Goal: Transaction & Acquisition: Purchase product/service

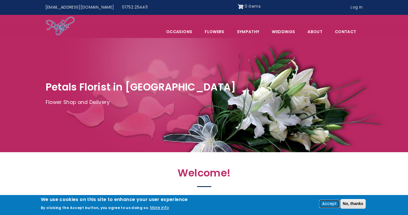
click at [329, 203] on button "Accept" at bounding box center [329, 203] width 19 height 7
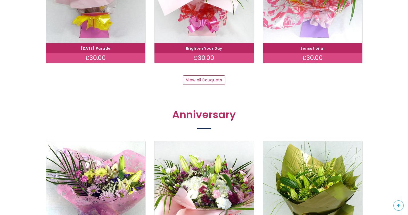
scroll to position [630, 0]
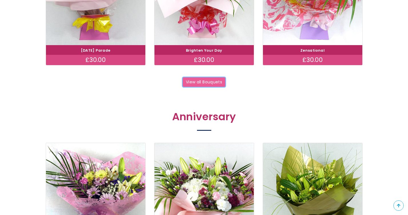
click at [211, 82] on link "View all Bouquets" at bounding box center [204, 82] width 43 height 10
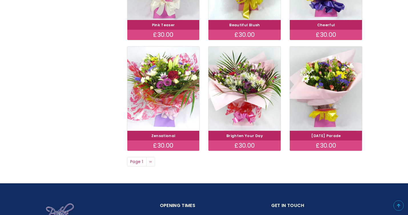
scroll to position [405, 0]
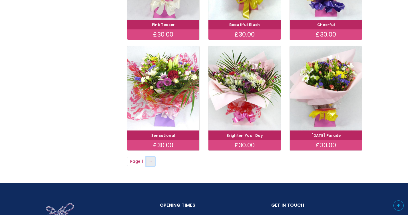
click at [151, 160] on span "››" at bounding box center [150, 161] width 3 height 6
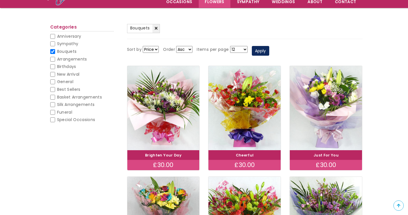
scroll to position [26, 0]
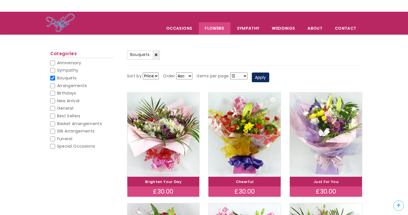
click at [51, 109] on input "General" at bounding box center [52, 108] width 5 height 5
checkbox input "false"
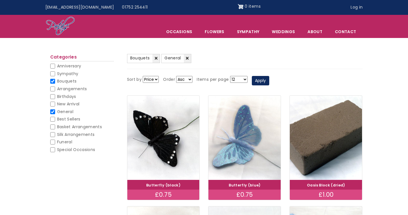
click at [51, 112] on input "General" at bounding box center [52, 111] width 5 height 5
checkbox input "false"
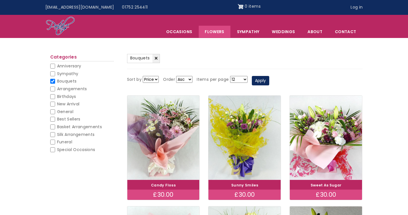
click at [54, 81] on input "Bouquets" at bounding box center [52, 81] width 5 height 5
checkbox input "false"
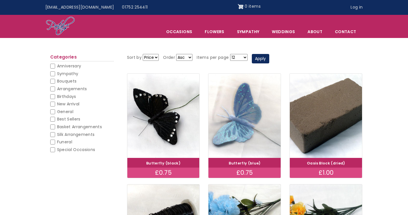
click at [53, 80] on input "Bouquets" at bounding box center [52, 81] width 5 height 5
checkbox input "false"
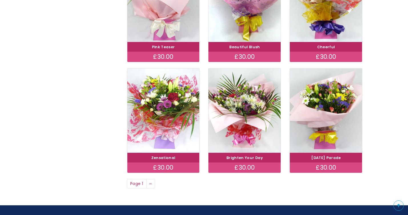
scroll to position [380, 0]
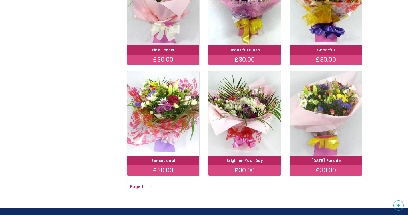
click at [323, 137] on img at bounding box center [326, 113] width 81 height 94
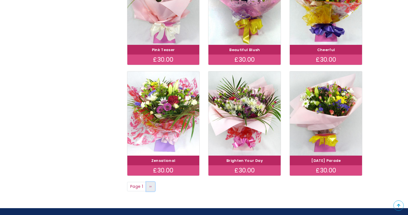
click at [152, 187] on link "Next page ››" at bounding box center [150, 187] width 9 height 10
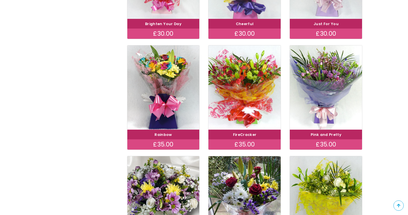
scroll to position [181, 0]
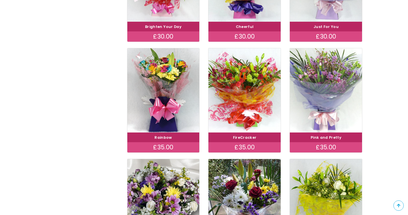
click at [321, 106] on img at bounding box center [326, 90] width 81 height 94
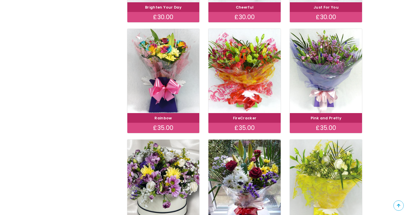
scroll to position [200, 0]
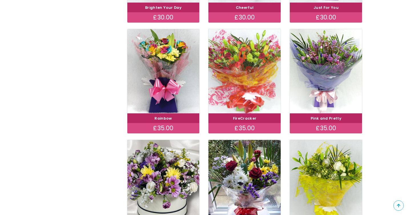
click at [250, 81] on img at bounding box center [244, 71] width 81 height 94
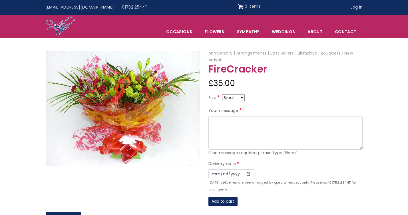
click at [242, 100] on select "Small Medium Large" at bounding box center [233, 97] width 23 height 7
select select "9"
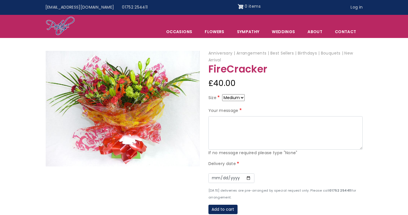
click at [241, 97] on select "Small Medium Large" at bounding box center [233, 97] width 23 height 7
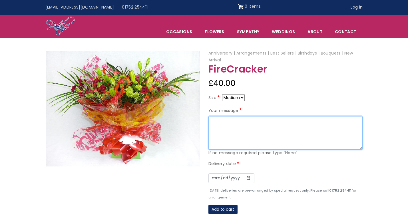
click at [226, 122] on textarea "Your message" at bounding box center [285, 133] width 154 height 34
click at [252, 120] on textarea "Pamela and Micheal" at bounding box center [285, 133] width 154 height 34
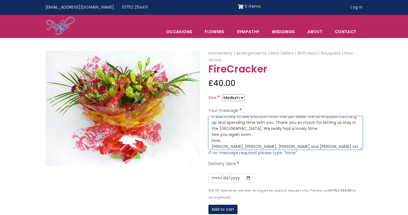
scroll to position [12, 0]
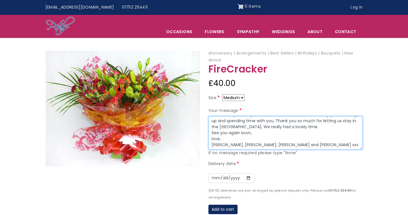
type textarea "Pamela and Michael, It was lovely to see you both over the last week. We so enj…"
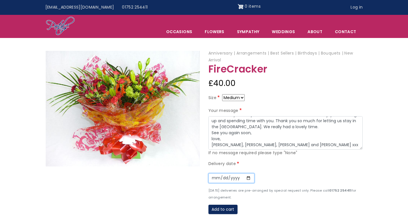
click at [227, 178] on input "Date" at bounding box center [231, 178] width 46 height 10
click at [247, 176] on input "Date" at bounding box center [231, 178] width 46 height 10
type input "2025-08-22"
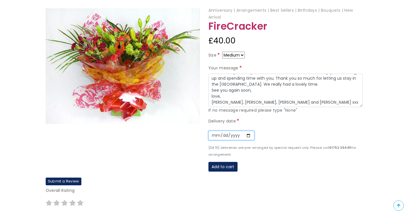
scroll to position [76, 0]
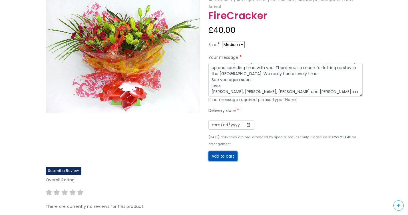
click at [225, 158] on button "Add to cart" at bounding box center [222, 156] width 29 height 10
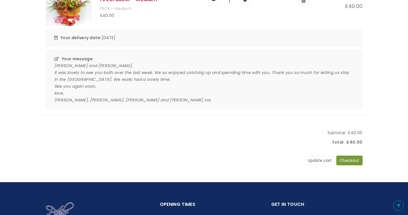
scroll to position [112, 0]
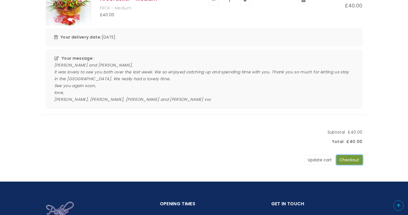
click at [350, 161] on button "Checkout" at bounding box center [349, 160] width 26 height 10
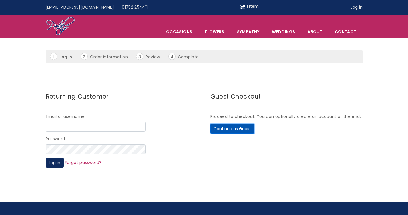
click at [233, 127] on button "Continue as Guest" at bounding box center [232, 129] width 44 height 10
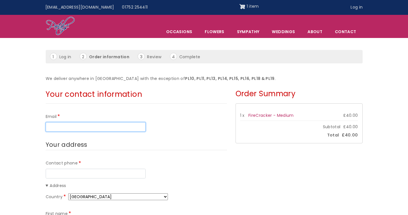
click at [72, 126] on input "Email" at bounding box center [96, 127] width 100 height 10
type input "sarahmacken@gmail.com"
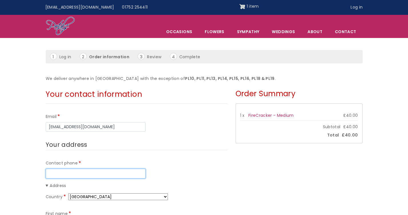
type input "07971527551"
type input "Sarah"
type input "McDonald"
type input "Pigeon Hill"
type input "Chalk Hill"
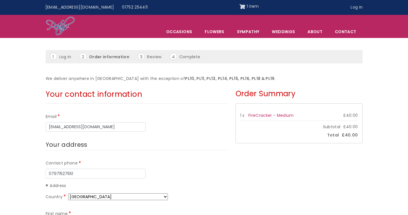
type input "Luton"
type input "LU2 8NH"
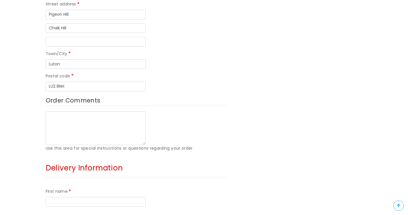
scroll to position [285, 0]
click at [55, 197] on input "First name" at bounding box center [96, 202] width 100 height 10
type input "[PERSON_NAME]"
type input "Pigeon Hill"
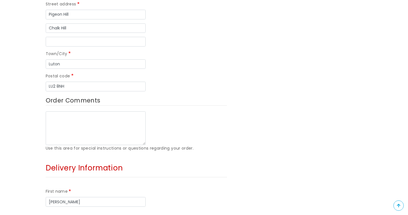
type input "Chalk Hill"
type input "Luton"
type input "LU2 8NH"
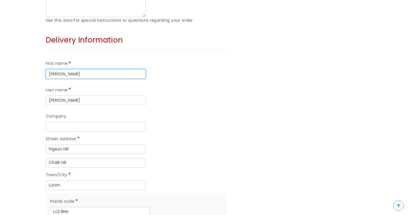
scroll to position [417, 0]
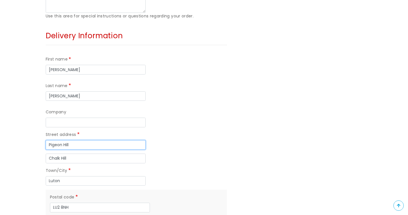
drag, startPoint x: 73, startPoint y: 92, endPoint x: 12, endPoint y: 81, distance: 61.8
type input "[GEOGRAPHIC_DATA]"
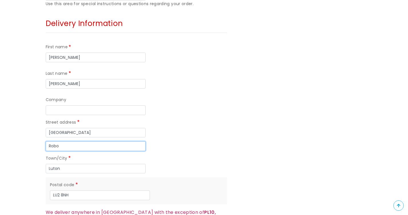
scroll to position [426, 0]
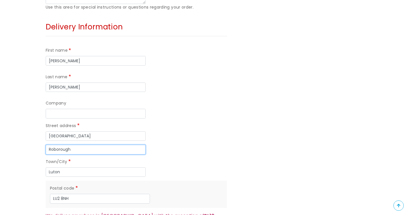
type input "Roborough"
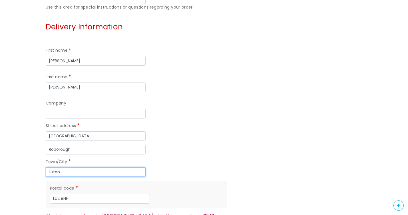
type input "L"
type input "[GEOGRAPHIC_DATA]"
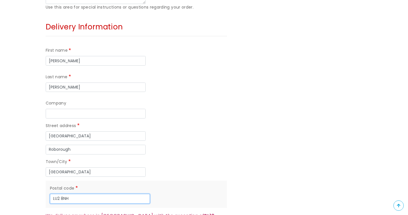
drag, startPoint x: 73, startPoint y: 146, endPoint x: 30, endPoint y: 140, distance: 43.9
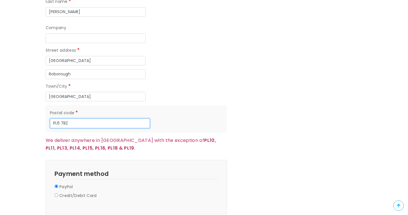
scroll to position [504, 0]
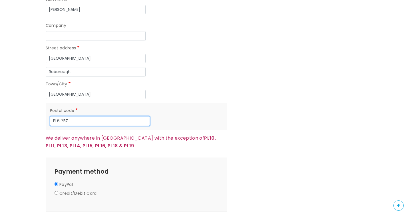
type input "PL6 7BZ"
click at [68, 190] on label "Credit/Debit Card" at bounding box center [77, 193] width 37 height 7
click at [58, 191] on input "Credit/Debit Card" at bounding box center [57, 193] width 4 height 4
radio input "true"
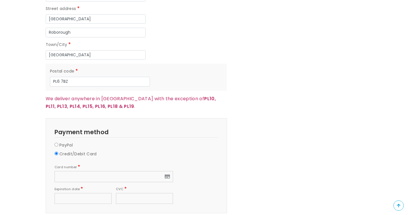
scroll to position [545, 0]
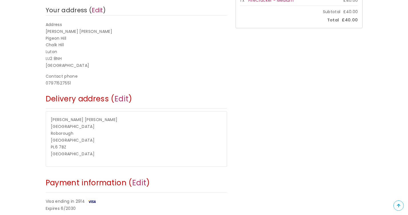
scroll to position [128, 0]
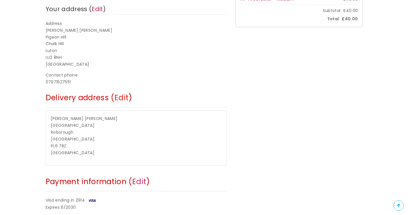
click at [123, 94] on link "Edit" at bounding box center [121, 98] width 14 height 10
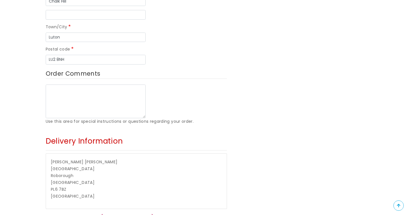
scroll to position [314, 0]
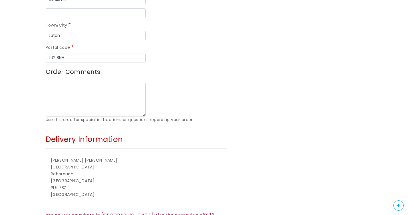
click at [85, 157] on span "[PERSON_NAME]" at bounding box center [101, 160] width 33 height 6
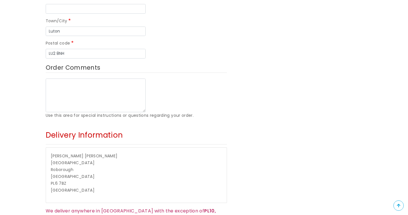
scroll to position [318, 0]
click at [86, 152] on p "Sarah McDonald Lopwell Lodge Roborough Plymouth PL6 7BZ United Kingdom" at bounding box center [136, 172] width 171 height 41
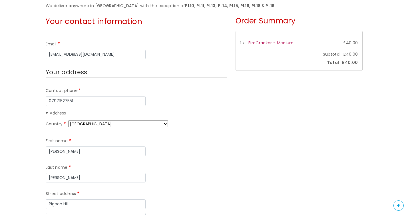
scroll to position [96, 0]
drag, startPoint x: 142, startPoint y: 150, endPoint x: 81, endPoint y: 142, distance: 61.7
click at [81, 142] on div "First name Sarah Last name McDonald" at bounding box center [136, 159] width 181 height 53
type input "Powers"
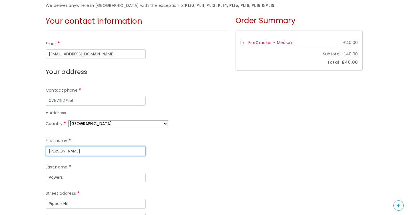
drag, startPoint x: 67, startPoint y: 152, endPoint x: 21, endPoint y: 146, distance: 45.4
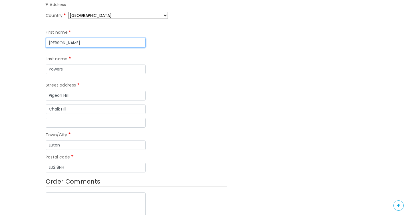
scroll to position [209, 0]
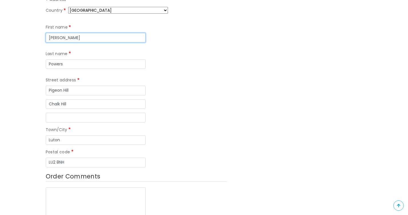
type input "Pamela"
click at [182, 144] on div "Contact phone 07971527551 Address Country Afghanistan Åland Islands Albania Alg…" at bounding box center [136, 101] width 181 height 254
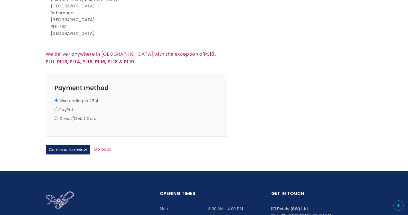
scroll to position [478, 0]
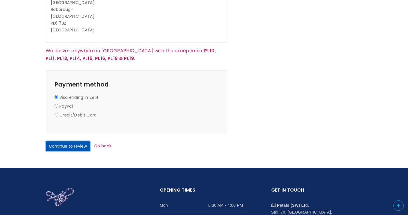
click at [67, 141] on button "Continue to review" at bounding box center [68, 146] width 45 height 10
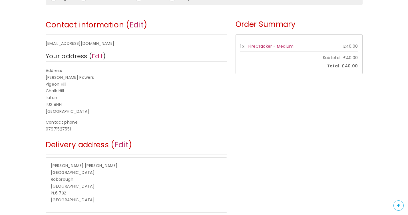
scroll to position [83, 0]
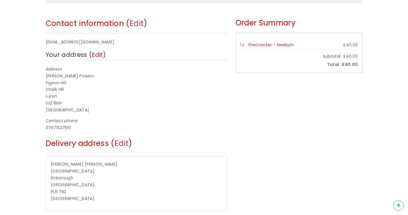
click at [98, 54] on link "Edit" at bounding box center [97, 55] width 11 height 8
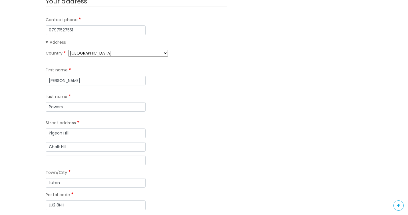
scroll to position [164, 0]
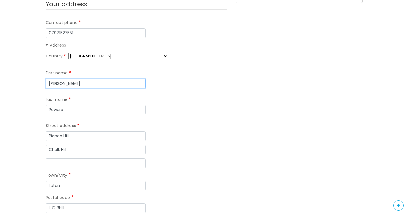
drag, startPoint x: 68, startPoint y: 84, endPoint x: 12, endPoint y: 81, distance: 56.3
click at [12, 81] on form "Your contact information Email sarahmacken@gmail.com Your address Contact phone…" at bounding box center [204, 198] width 408 height 507
type input "Sarah"
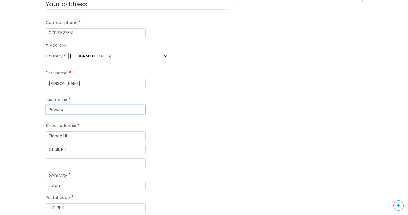
type input "m"
type input "McDonald"
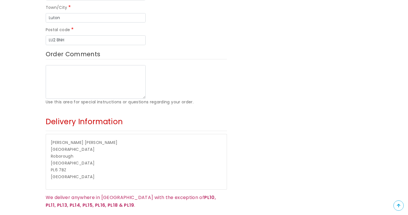
scroll to position [336, 0]
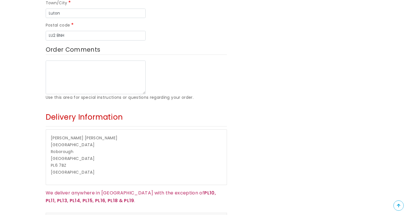
click at [56, 135] on span "Sarah" at bounding box center [67, 138] width 33 height 6
drag, startPoint x: 86, startPoint y: 112, endPoint x: 41, endPoint y: 110, distance: 44.9
click at [41, 110] on div "Your contact information Email sarahmacken@gmail.com Your address Contact phone…" at bounding box center [136, 26] width 190 height 507
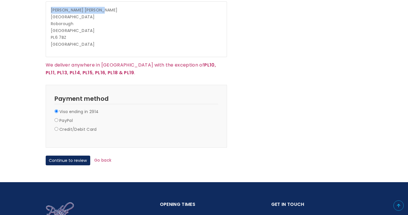
scroll to position [463, 0]
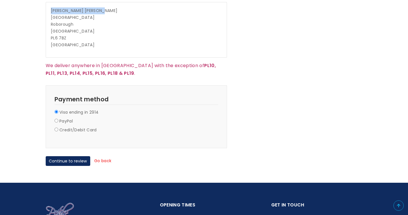
click at [104, 158] on link "Go back" at bounding box center [102, 161] width 17 height 6
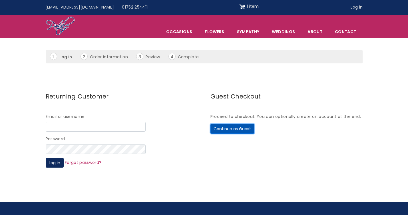
click at [232, 131] on button "Continue as Guest" at bounding box center [232, 129] width 44 height 10
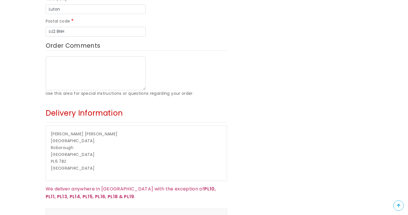
scroll to position [334, 0]
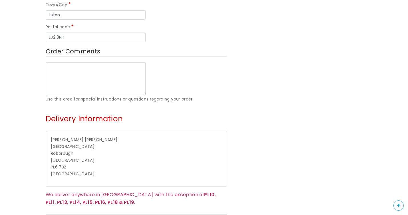
click at [85, 137] on span "McDonald" at bounding box center [101, 140] width 33 height 6
click at [87, 136] on p "Sarah McDonald Lopwell Lodge Roborough Plymouth PL6 7BZ United Kingdom" at bounding box center [136, 156] width 171 height 41
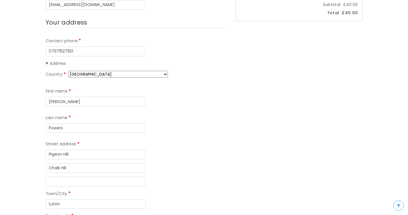
scroll to position [146, 0]
drag, startPoint x: 66, startPoint y: 100, endPoint x: 24, endPoint y: 98, distance: 42.3
click at [24, 98] on form "Your contact information Email sarahmacken@gmail.com Your address Contact phone…" at bounding box center [204, 216] width 408 height 507
type input "Sarah"
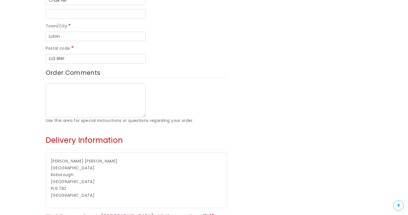
scroll to position [310, 0]
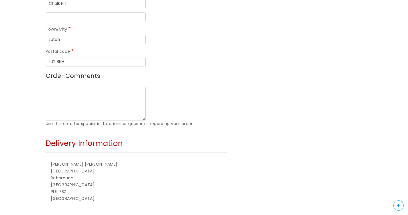
type input "McDonald"
click at [85, 87] on textarea "Order Comments" at bounding box center [96, 104] width 100 height 34
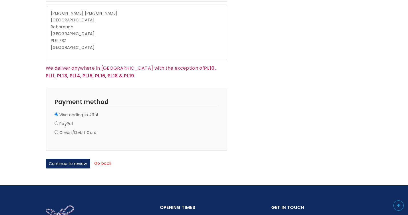
scroll to position [463, 0]
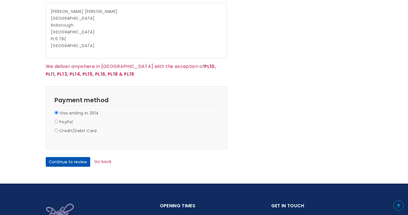
type textarea "The correct delivery name is: Pamela Powers I don't seem to be able to edit thi…"
click at [69, 157] on button "Continue to review" at bounding box center [68, 162] width 45 height 10
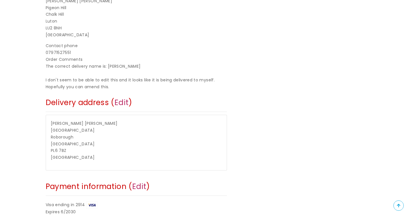
scroll to position [159, 0]
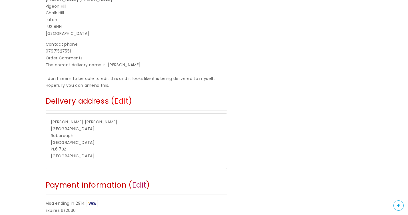
click at [122, 100] on link "Edit" at bounding box center [121, 101] width 14 height 10
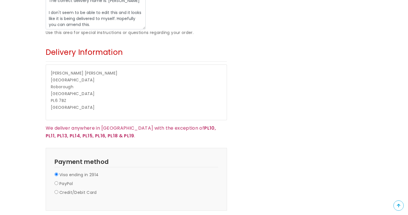
scroll to position [389, 0]
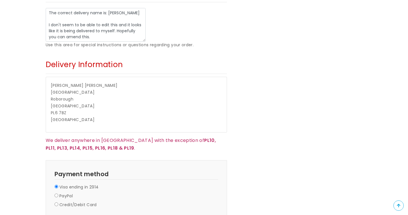
click at [78, 89] on span "[GEOGRAPHIC_DATA]" at bounding box center [73, 92] width 44 height 6
click at [85, 82] on p "[PERSON_NAME] Lopwell [STREET_ADDRESS]" at bounding box center [136, 102] width 171 height 41
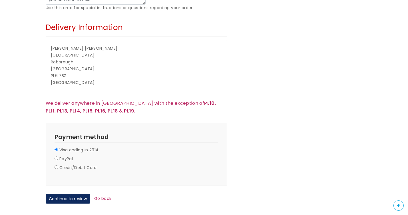
scroll to position [431, 0]
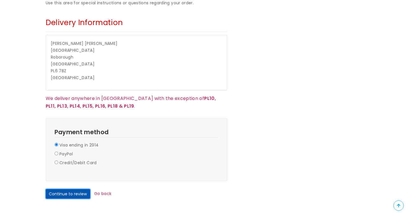
click at [63, 189] on button "Continue to review" at bounding box center [68, 194] width 45 height 10
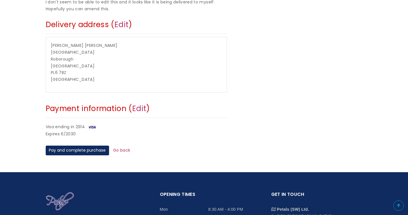
scroll to position [238, 0]
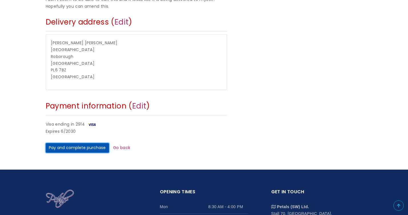
click at [68, 146] on button "Pay and complete purchase" at bounding box center [77, 148] width 63 height 10
